Goal: Transaction & Acquisition: Purchase product/service

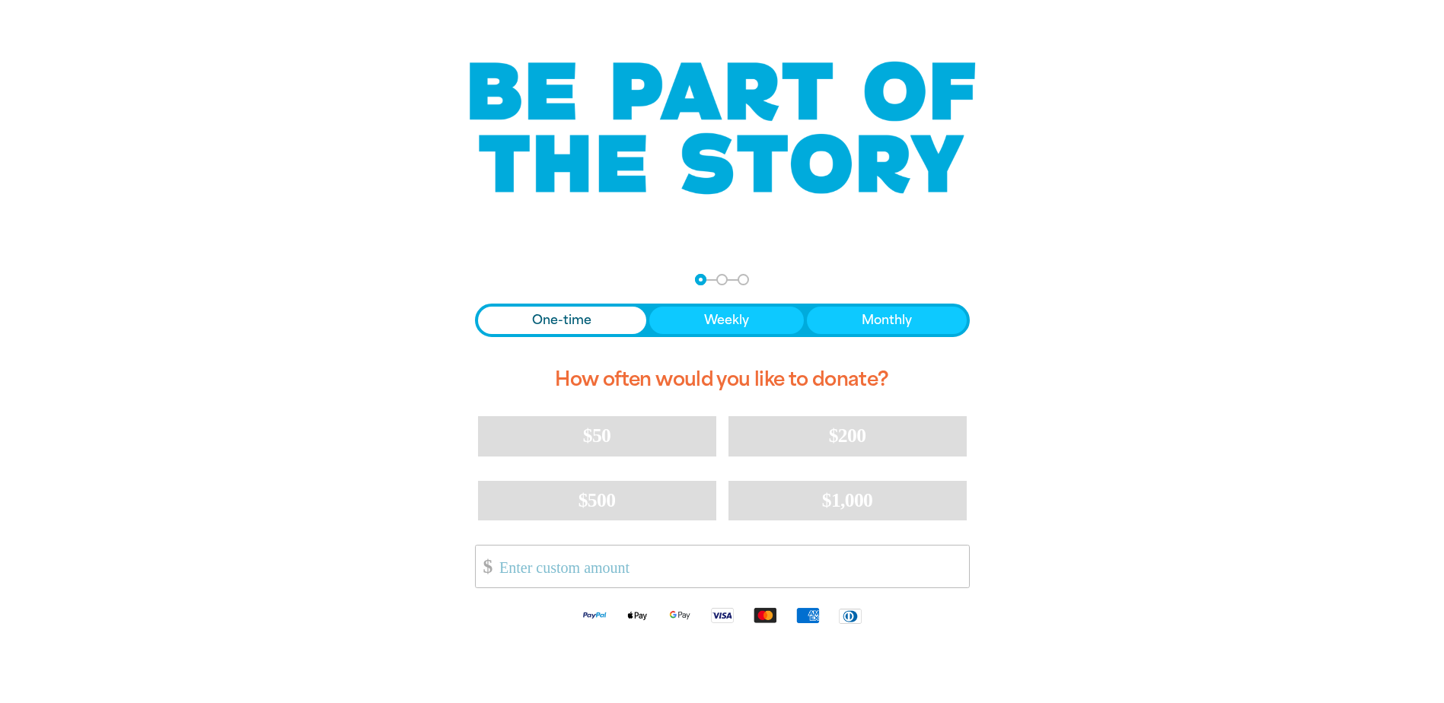
scroll to position [152, 0]
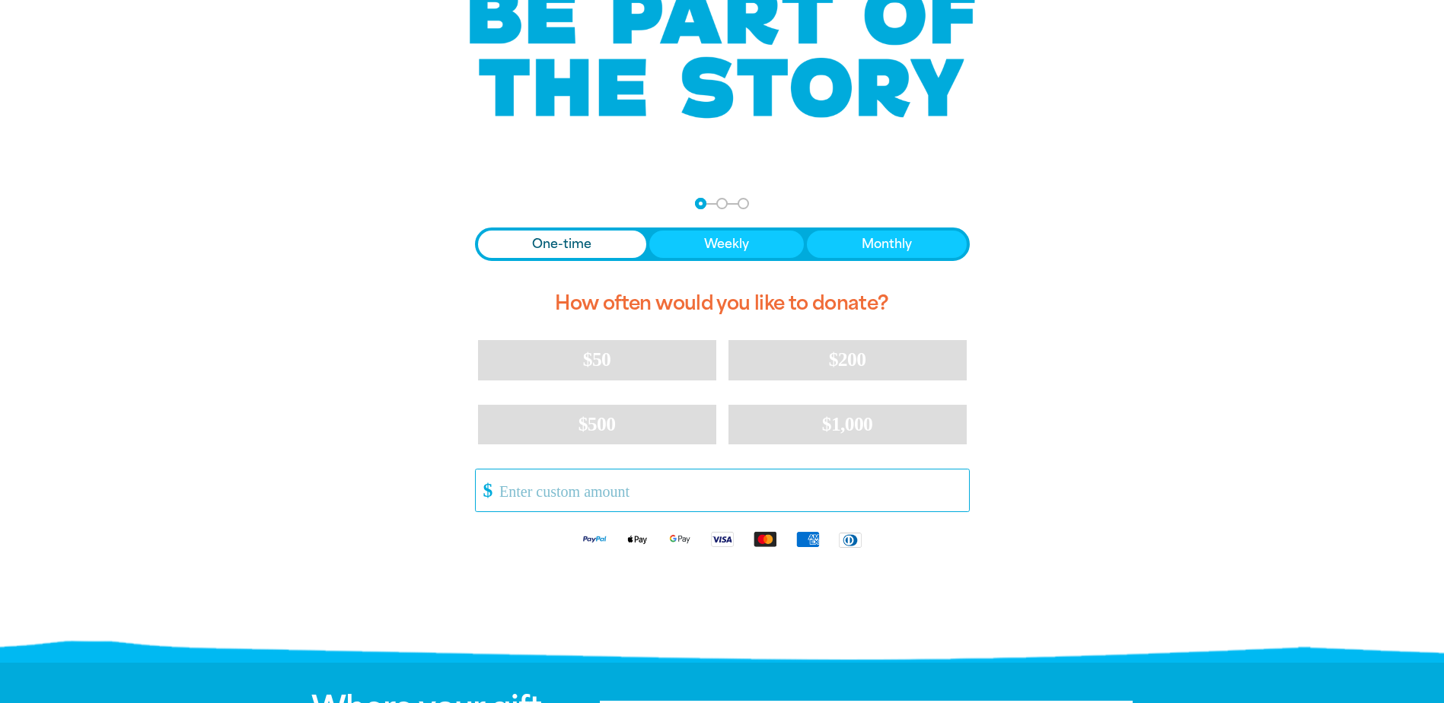
click at [626, 505] on input "Other Amount" at bounding box center [728, 491] width 479 height 42
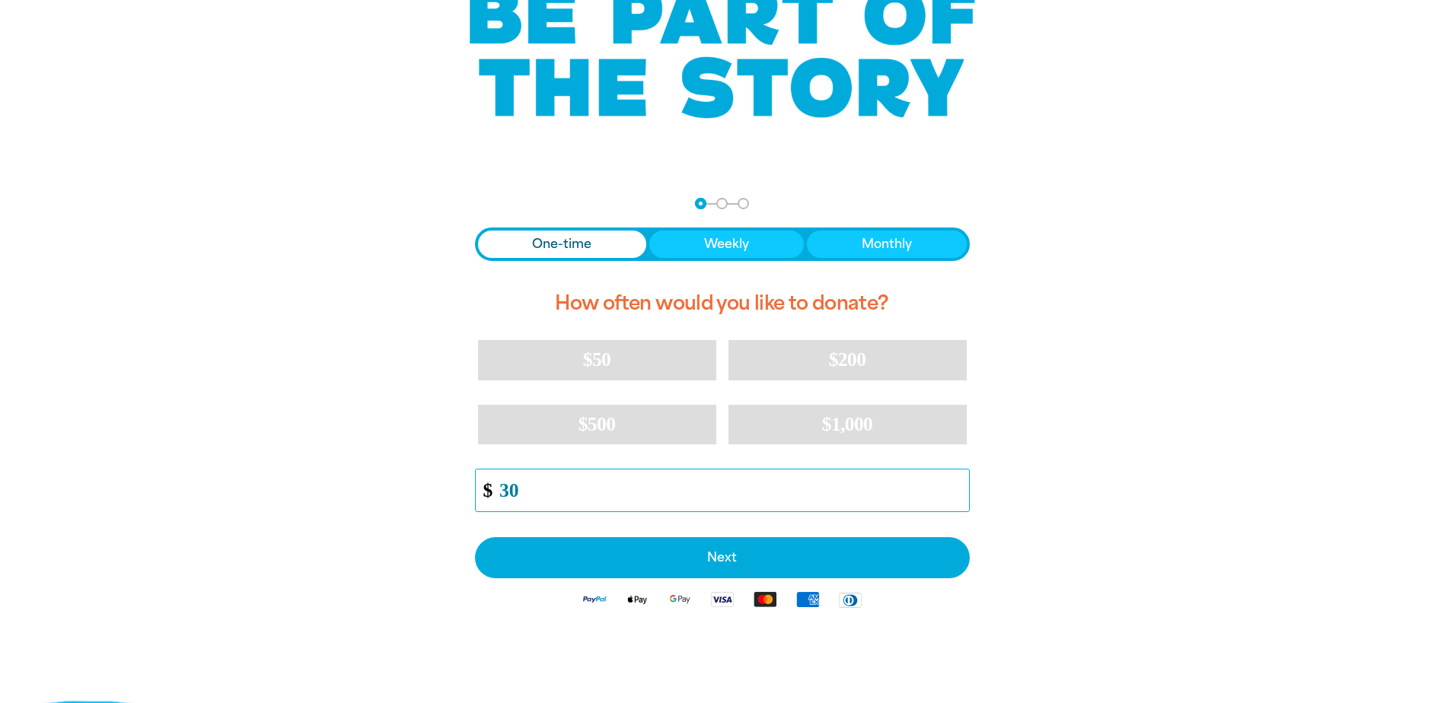
type input "30"
click at [380, 505] on div "arrow_back Back Step 1 Step 2 Step 3 One-time Weekly Monthly How often would yo…" at bounding box center [722, 447] width 913 height 537
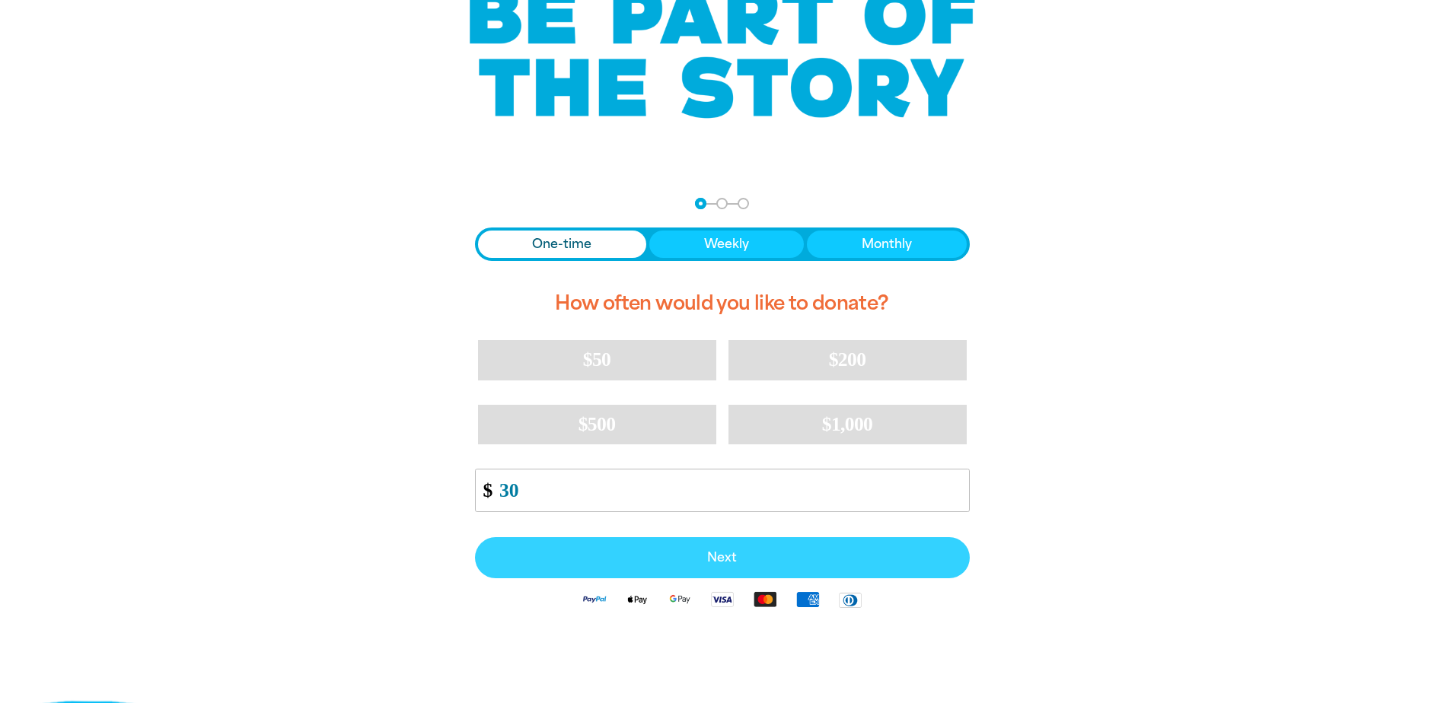
click at [736, 559] on span "Next" at bounding box center [722, 558] width 461 height 12
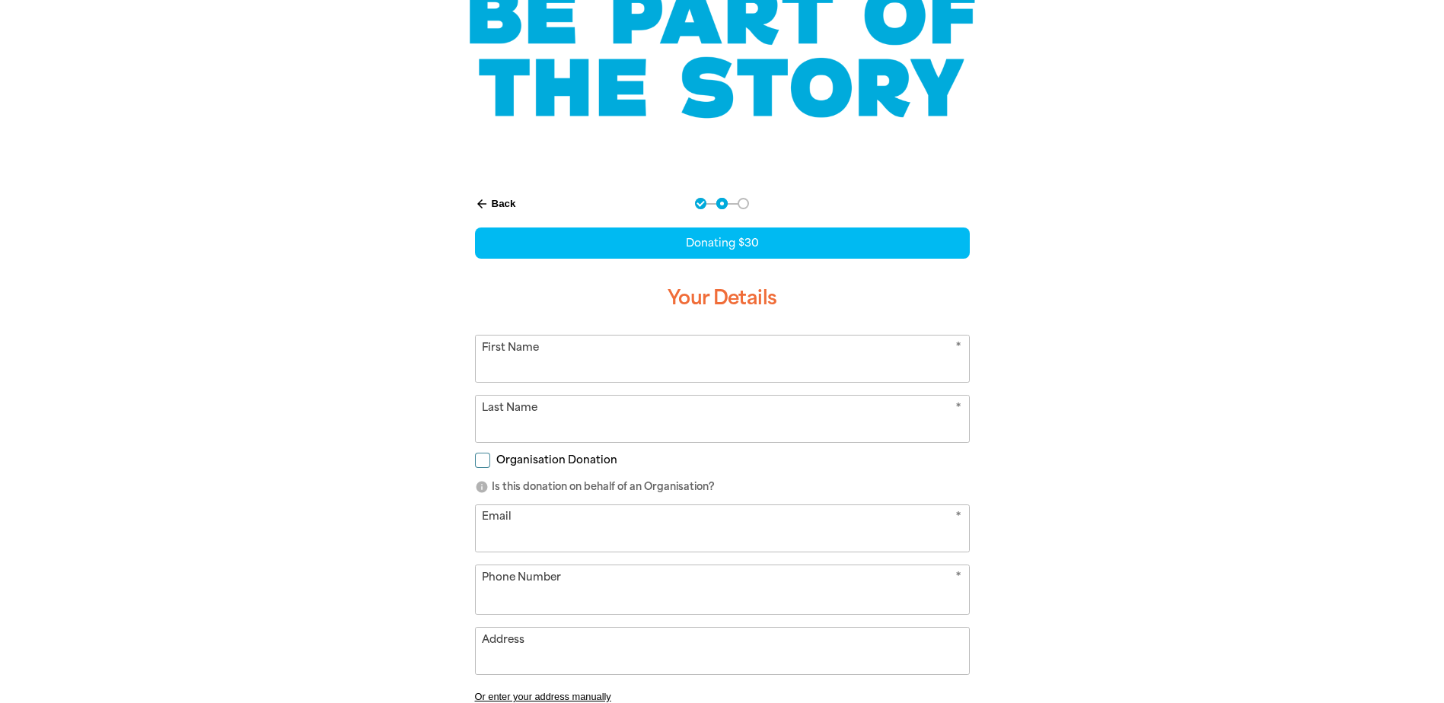
select select "AU"
click at [632, 362] on input "First Name" at bounding box center [722, 359] width 493 height 46
type input "[PERSON_NAME]"
type input "[PERSON_NAME][EMAIL_ADDRESS][DOMAIN_NAME]"
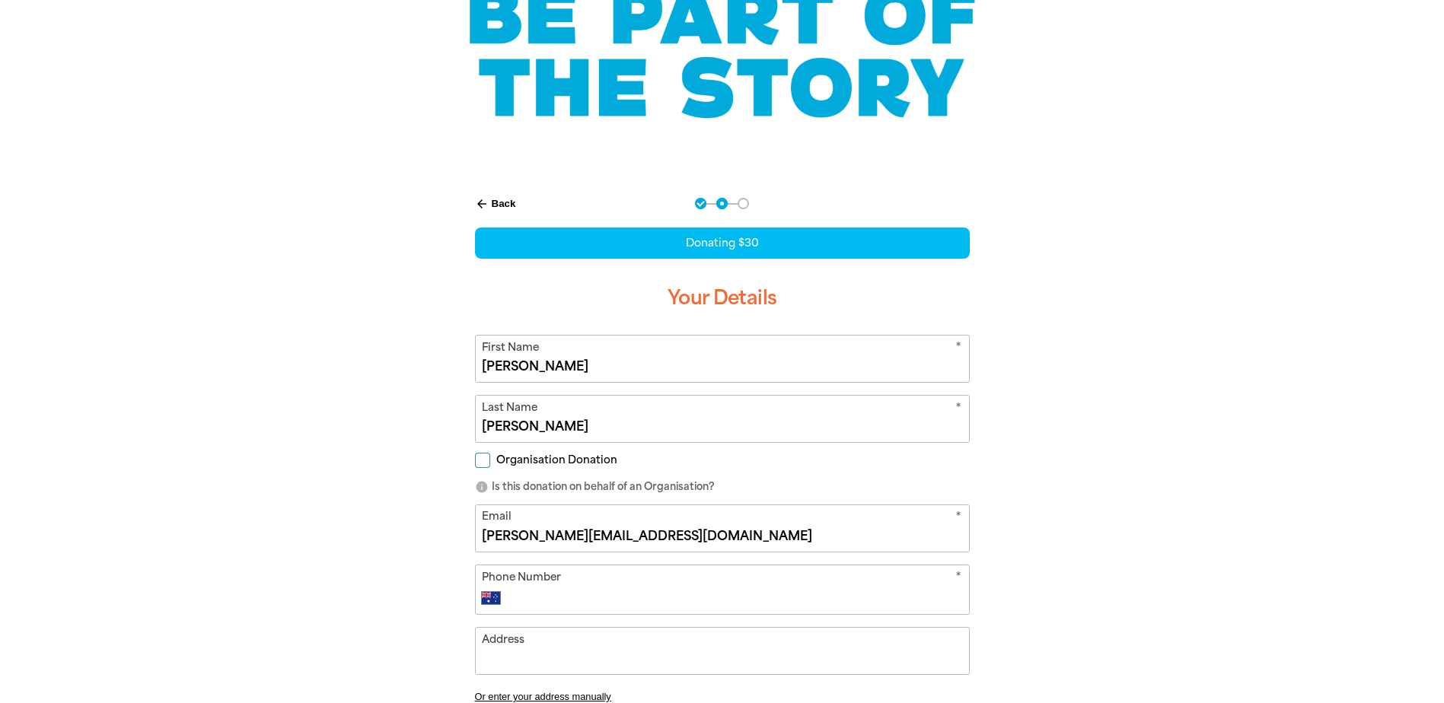
type input "[PHONE_NUMBER]"
type input "[STREET_ADDRESS][DEMOGRAPHIC_DATA]"
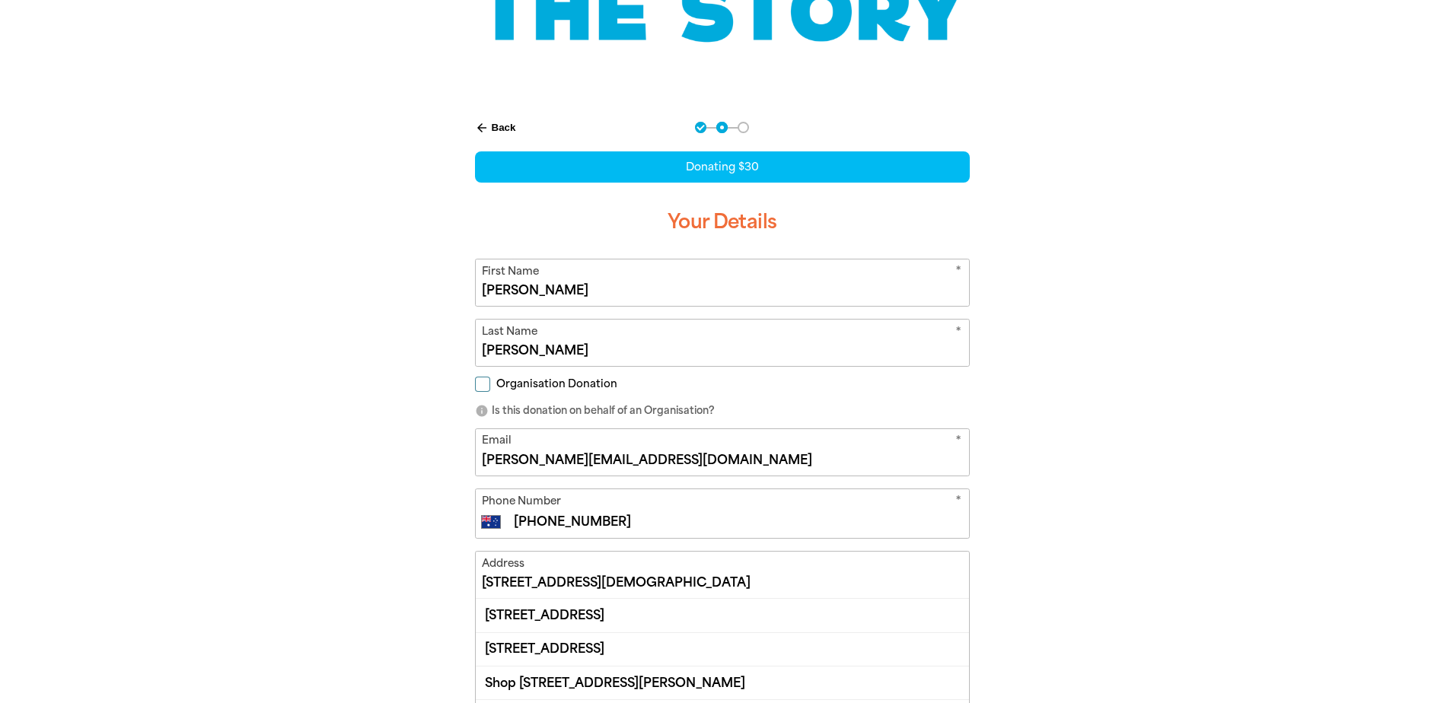
scroll to position [304, 0]
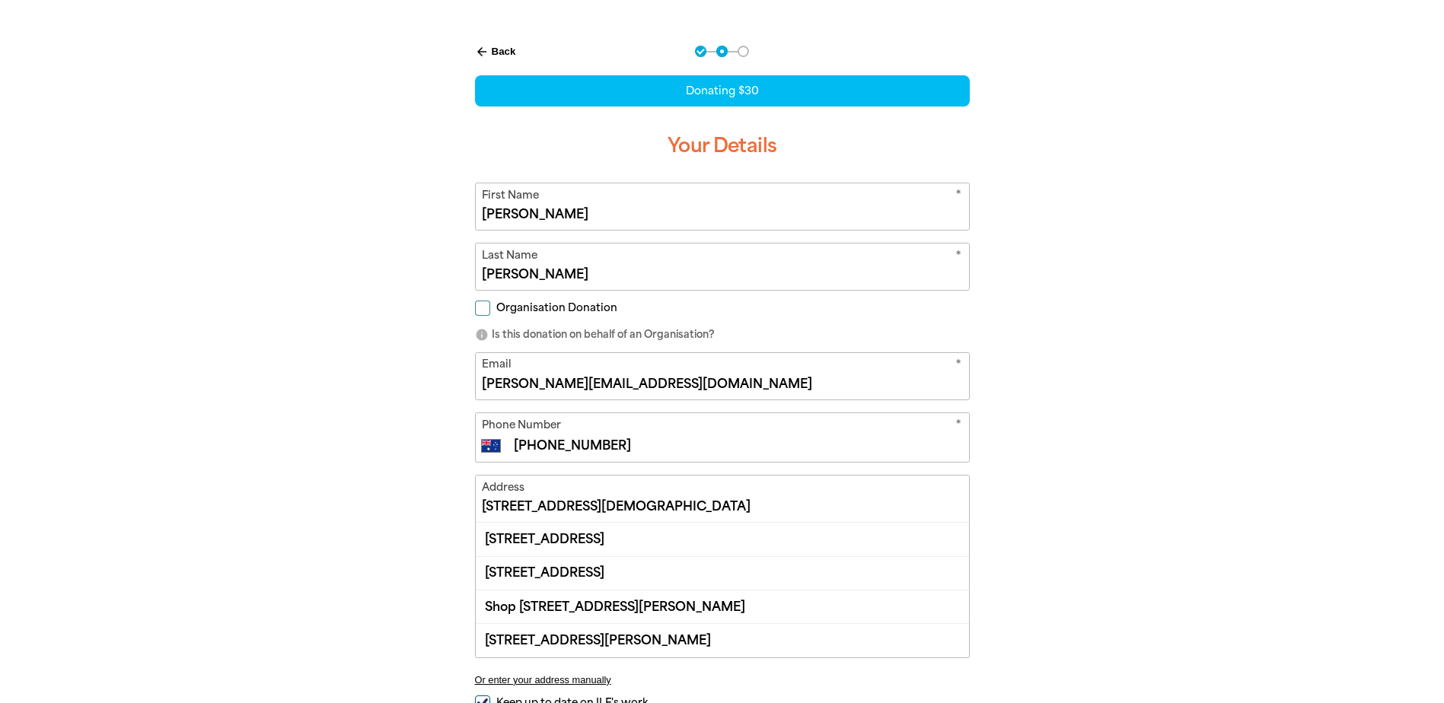
drag, startPoint x: 532, startPoint y: 386, endPoint x: 423, endPoint y: 386, distance: 108.8
click at [423, 386] on div "arrow_back Back Step 1 Step 2 Step 3 Donating $30 Your Details * First Name [PE…" at bounding box center [722, 448] width 913 height 843
type input "[EMAIL_ADDRESS][DOMAIN_NAME]"
drag, startPoint x: 778, startPoint y: 503, endPoint x: 463, endPoint y: 512, distance: 315.2
click at [463, 512] on div "arrow_back Back Step 1 Step 2 Step 3 Donating $30 Your Details * First Name [PE…" at bounding box center [722, 410] width 533 height 767
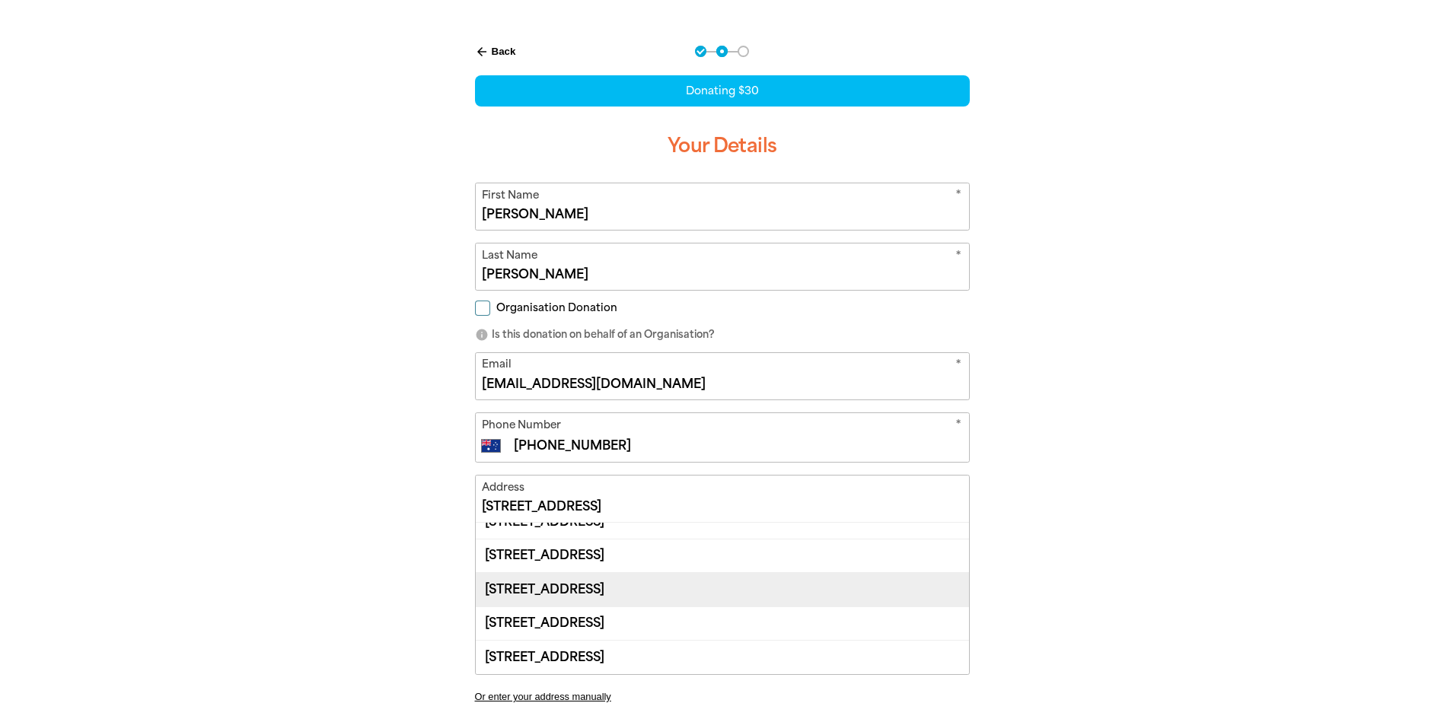
scroll to position [110, 0]
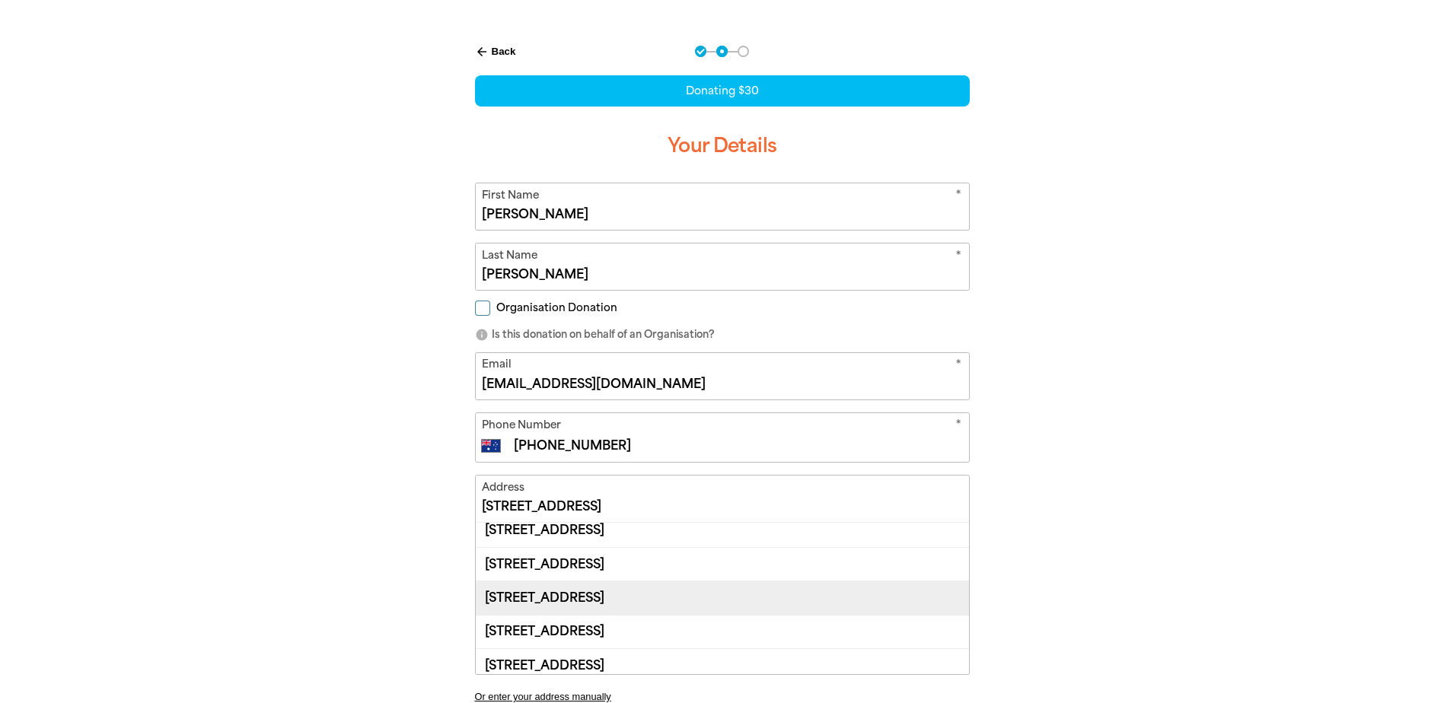
click at [582, 590] on div "[STREET_ADDRESS]" at bounding box center [722, 597] width 493 height 33
type input "[STREET_ADDRESS]"
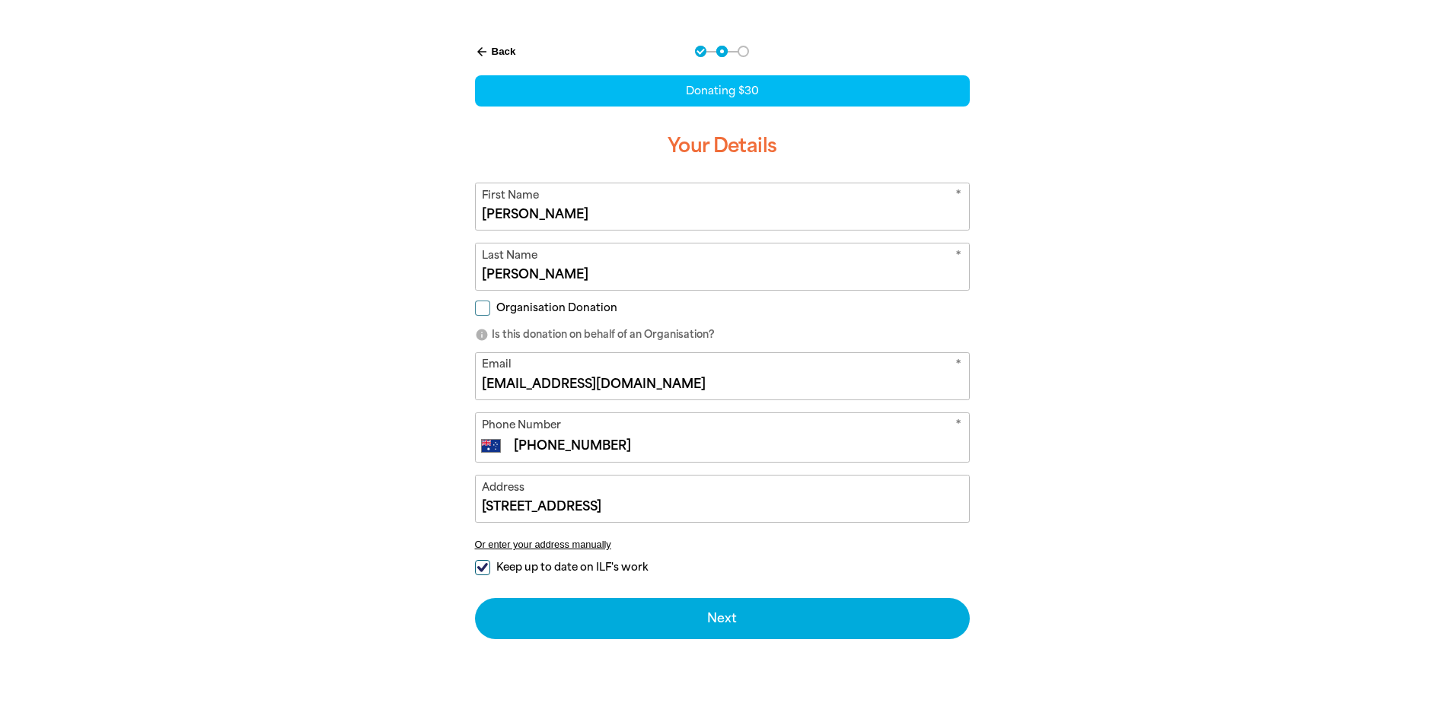
click at [345, 543] on div "arrow_back Back Step 1 Step 2 Step 3 Donating $30 Your Details * First Name [PE…" at bounding box center [722, 381] width 913 height 708
click at [481, 565] on input "Keep up to date on ILF's work" at bounding box center [482, 567] width 15 height 15
checkbox input "false"
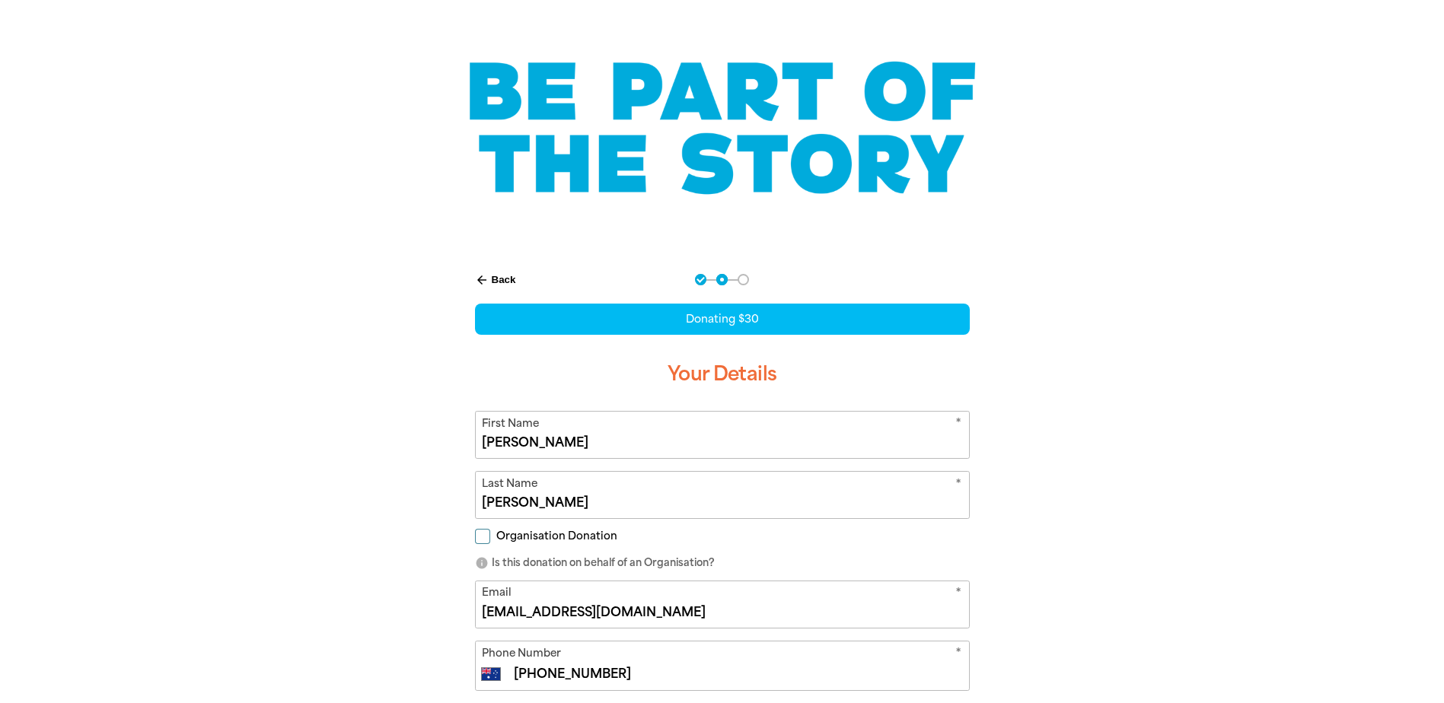
scroll to position [0, 0]
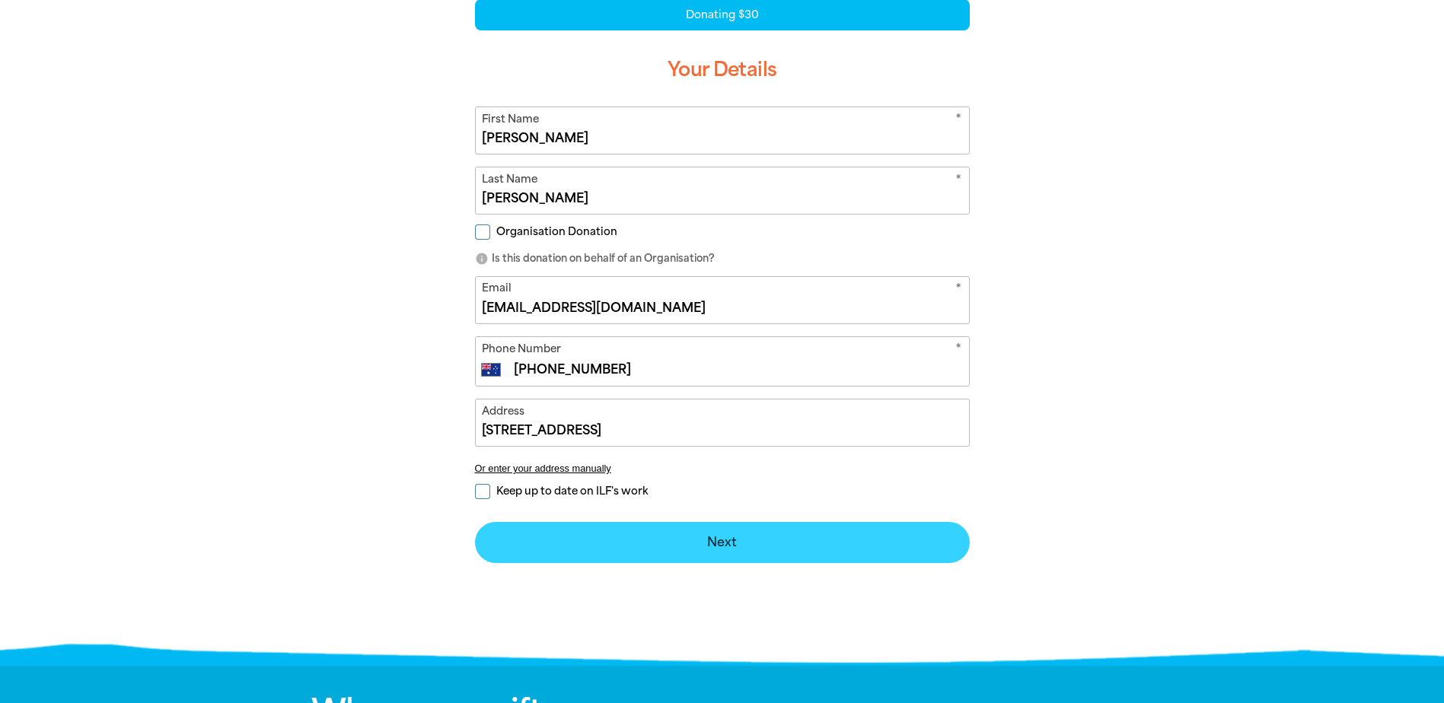
click at [719, 543] on button "Next chevron_right" at bounding box center [722, 542] width 495 height 41
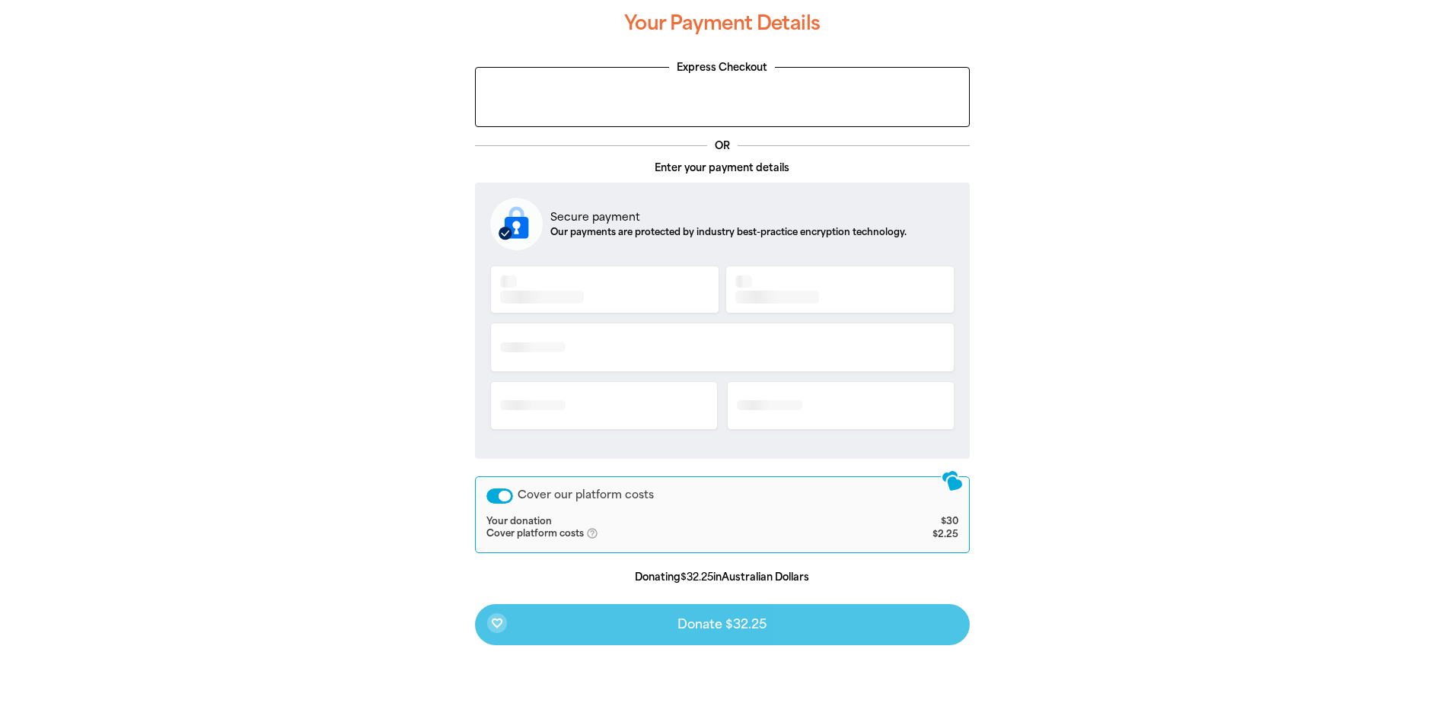
scroll to position [295, 0]
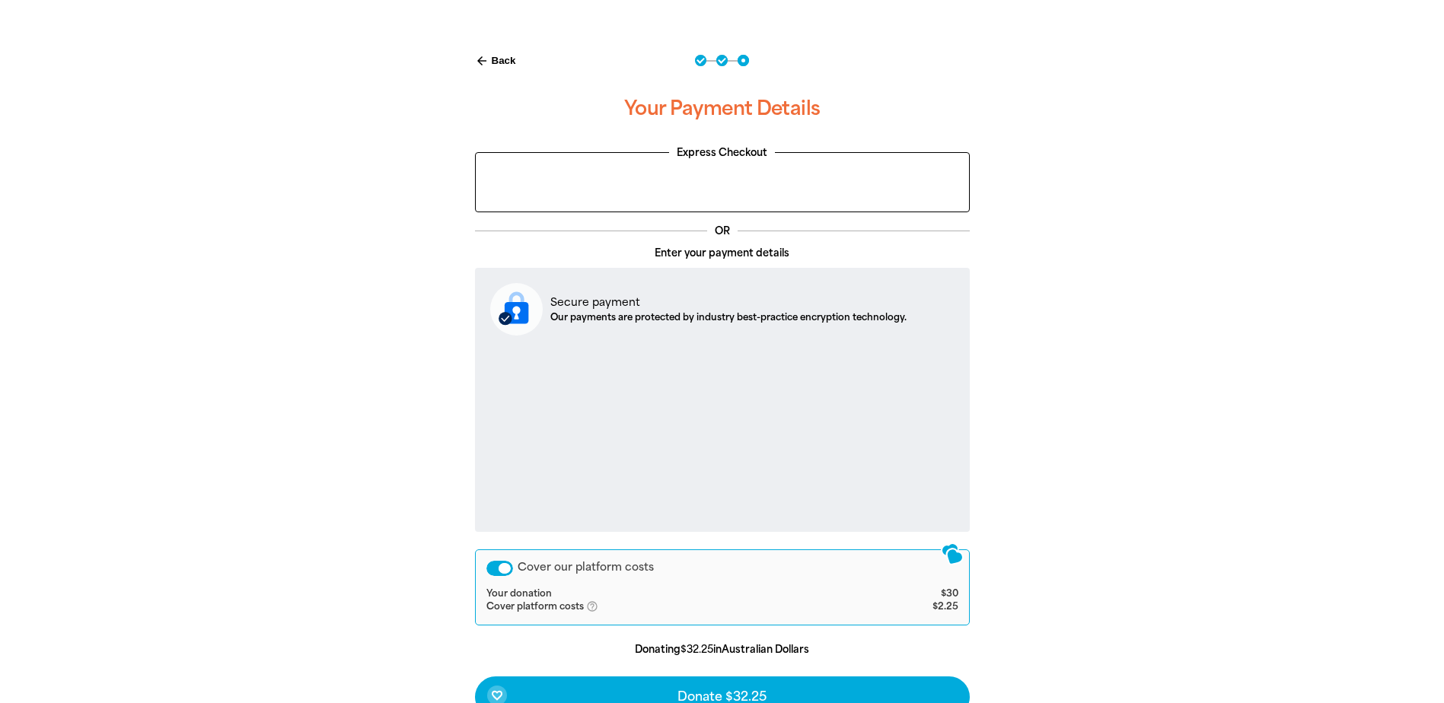
click at [492, 568] on div "Cover our platform costs" at bounding box center [499, 568] width 27 height 15
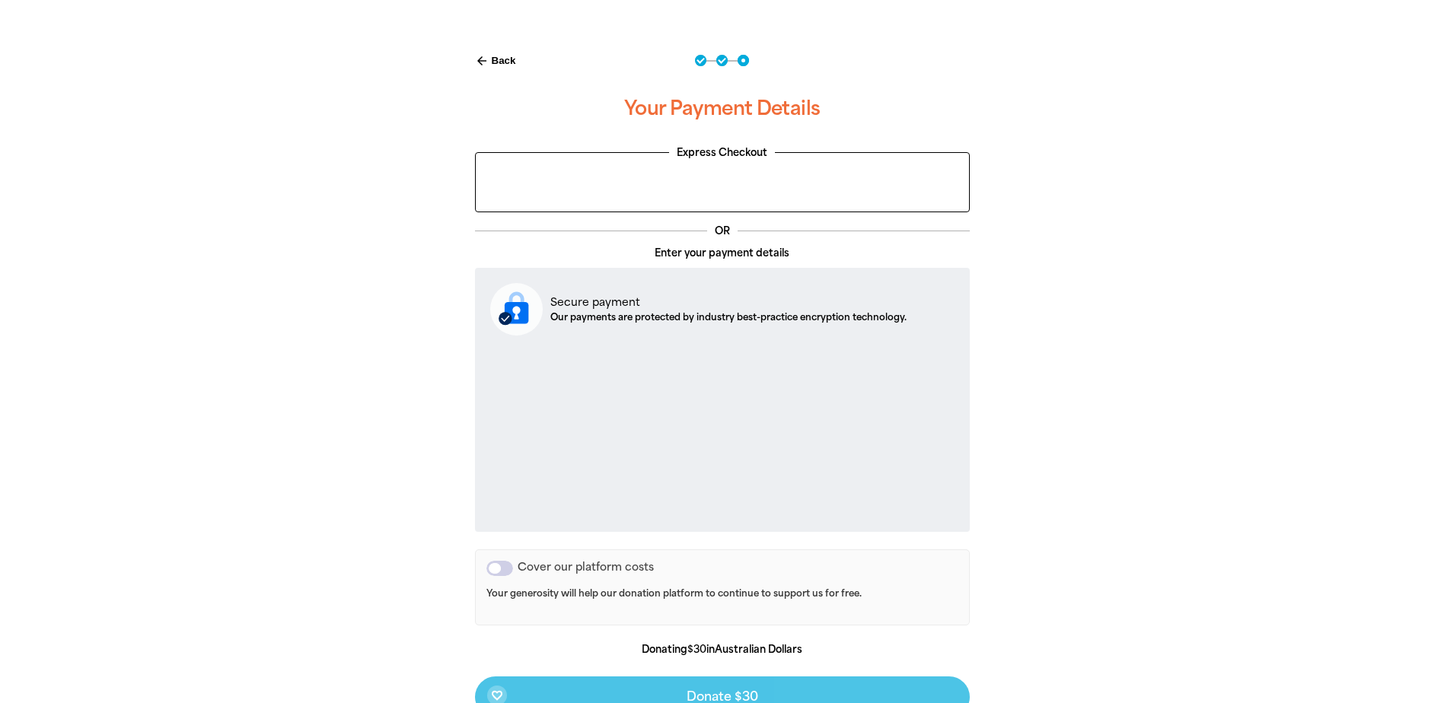
scroll to position [371, 0]
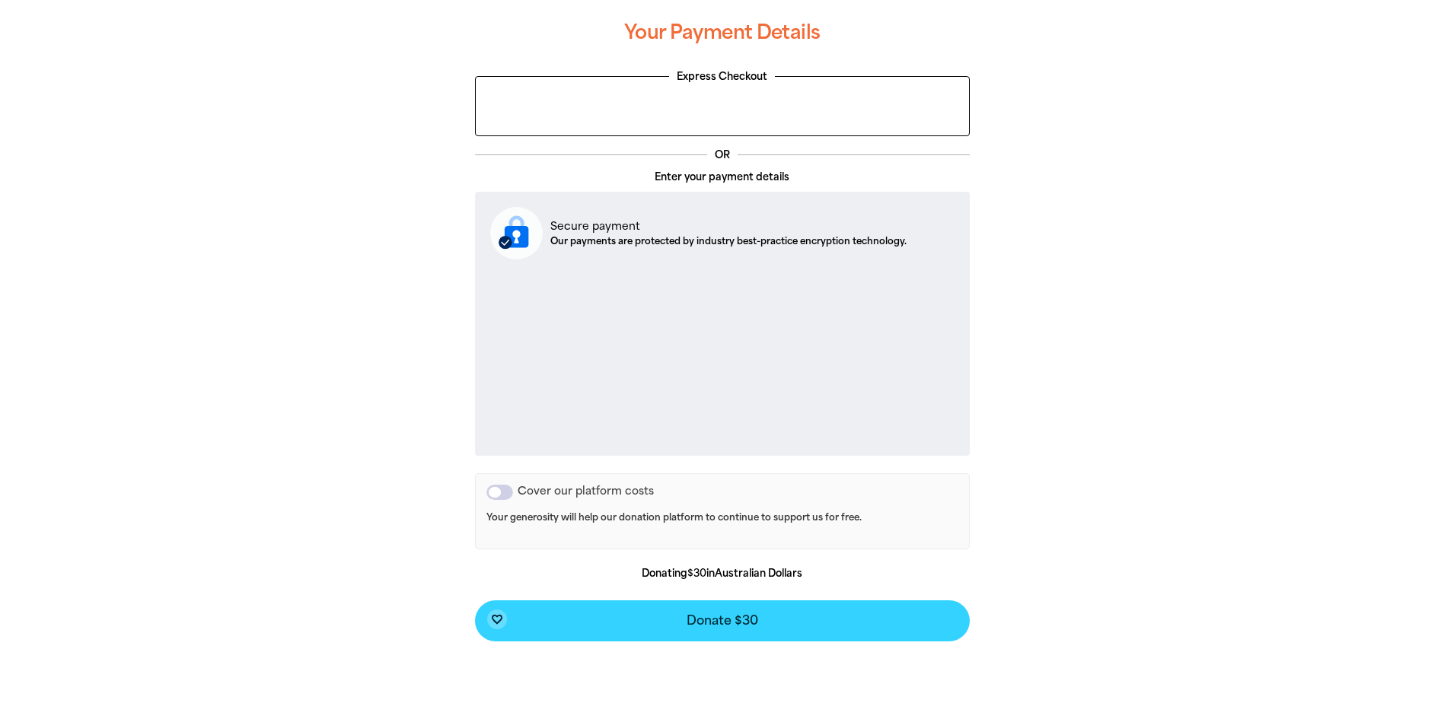
click at [731, 622] on span "Donate $30" at bounding box center [722, 621] width 72 height 12
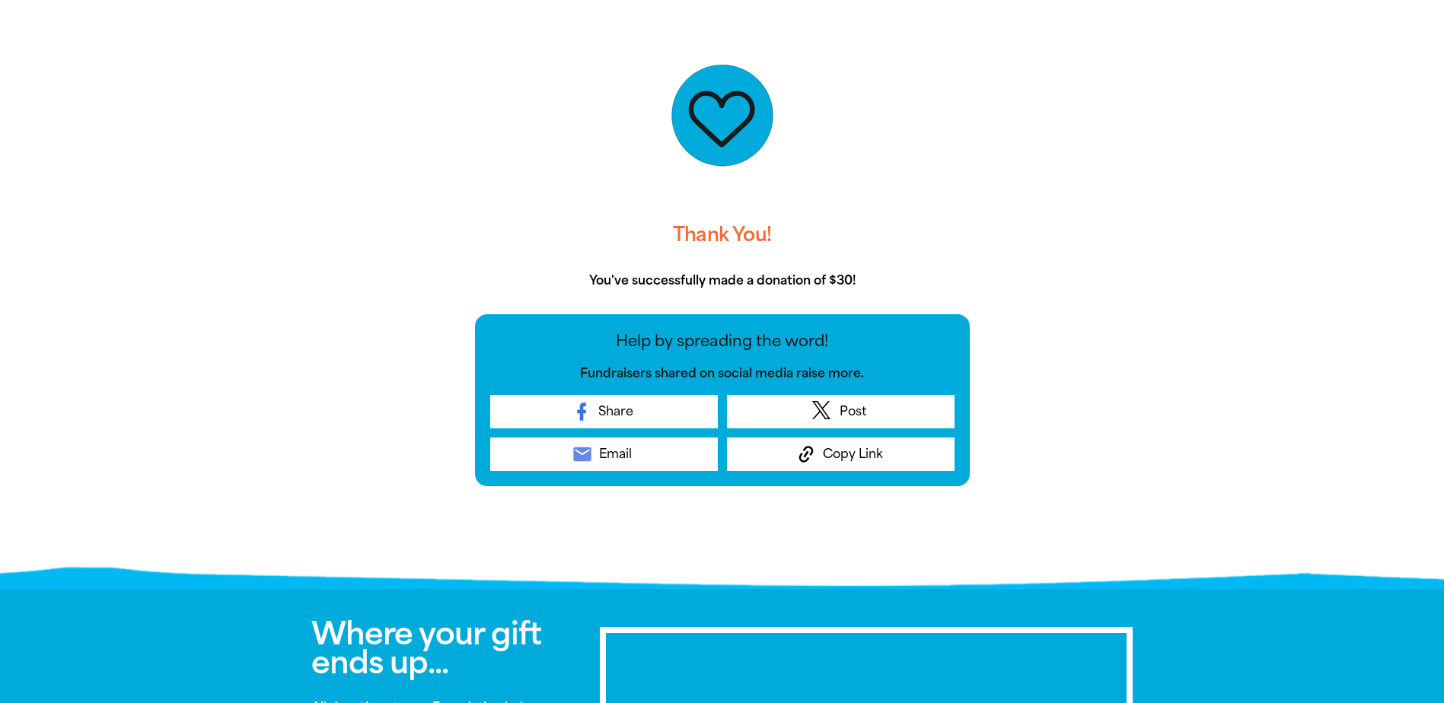
scroll to position [253, 0]
